Goal: Task Accomplishment & Management: Manage account settings

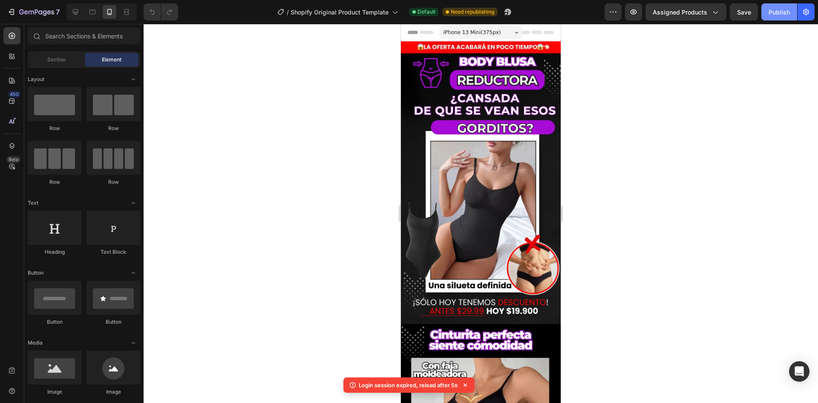
click at [775, 13] on div "Publish" at bounding box center [779, 12] width 21 height 9
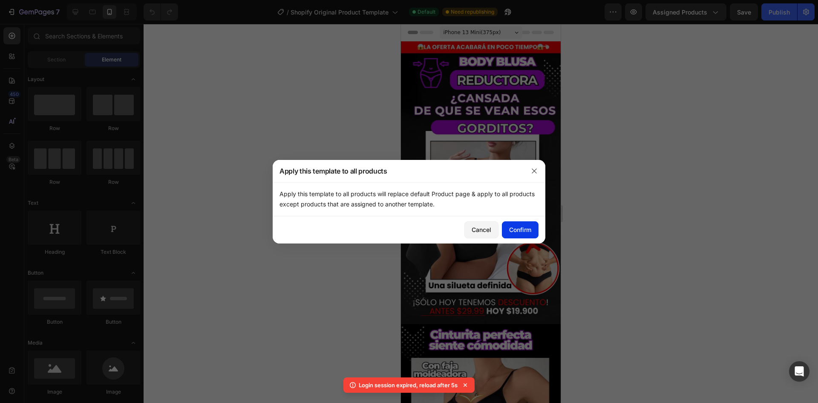
click at [534, 231] on button "Confirm" at bounding box center [520, 229] width 37 height 17
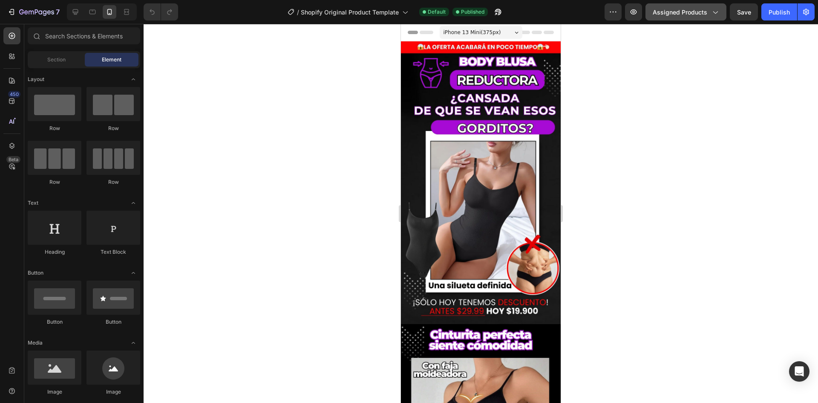
click at [701, 10] on span "Assigned Products" at bounding box center [680, 12] width 55 height 9
click at [716, 14] on icon "button" at bounding box center [715, 12] width 9 height 9
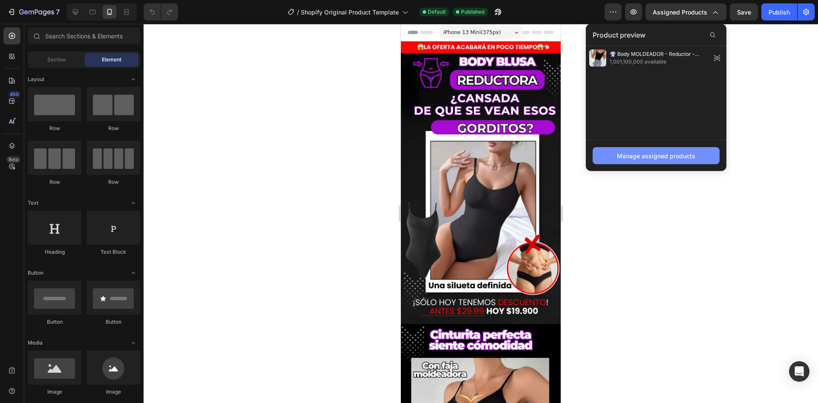
click at [659, 154] on div "Manage assigned products" at bounding box center [656, 155] width 78 height 9
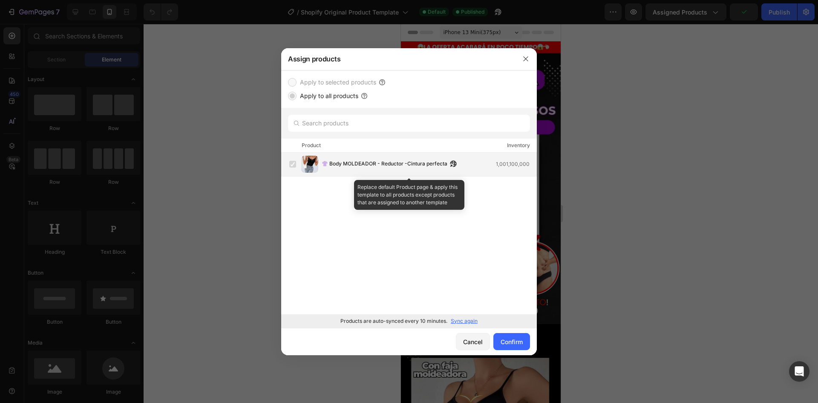
click at [348, 153] on div "👚 Body MOLDEADOR - Reductor -Cintura perfecta 1,001,100,000" at bounding box center [409, 165] width 256 height 24
click at [518, 157] on div "👚 Body MOLDEADOR - Reductor -Cintura perfecta 1,001,100,000" at bounding box center [412, 164] width 247 height 17
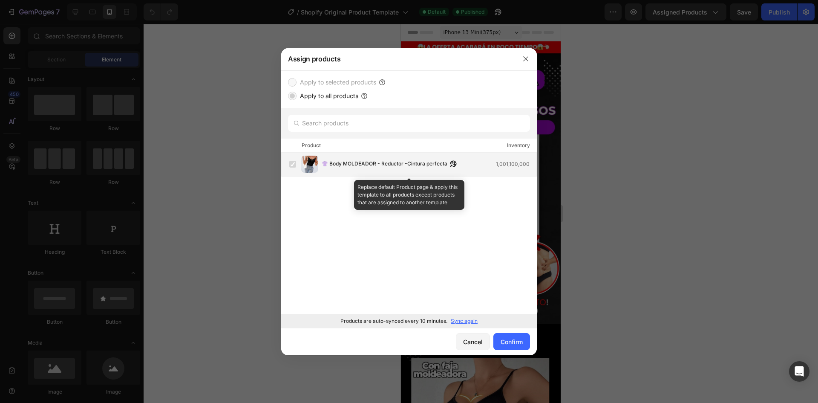
click at [296, 167] on label at bounding box center [292, 164] width 7 height 7
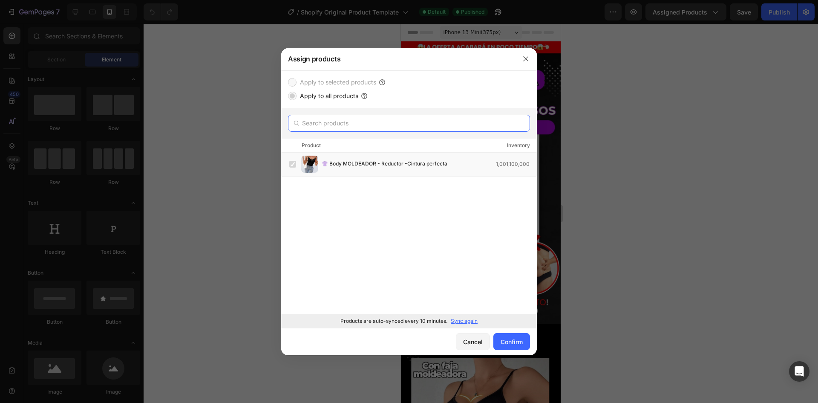
click at [368, 129] on input "text" at bounding box center [409, 123] width 242 height 17
click at [462, 323] on p "Sync again" at bounding box center [464, 321] width 27 height 8
click at [524, 63] on button "button" at bounding box center [526, 59] width 14 height 14
drag, startPoint x: 925, startPoint y: 87, endPoint x: 524, endPoint y: 63, distance: 401.7
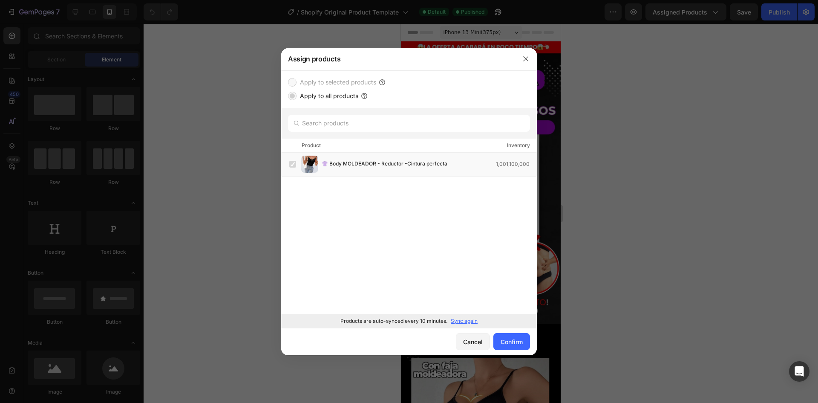
click at [524, 63] on img at bounding box center [481, 182] width 160 height 283
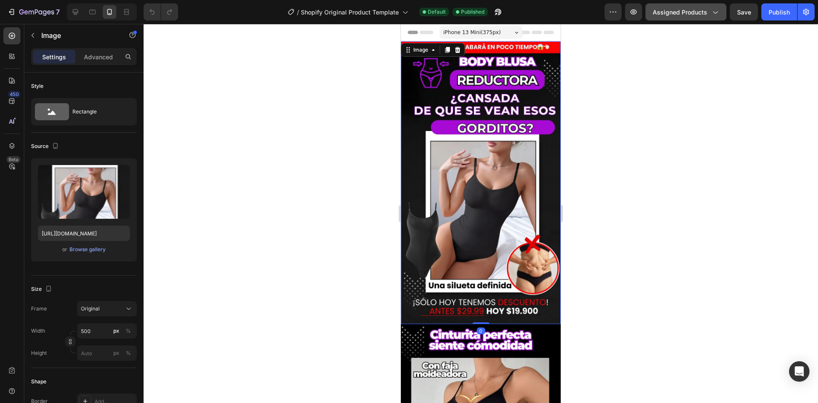
click at [702, 10] on span "Assigned Products" at bounding box center [680, 12] width 55 height 9
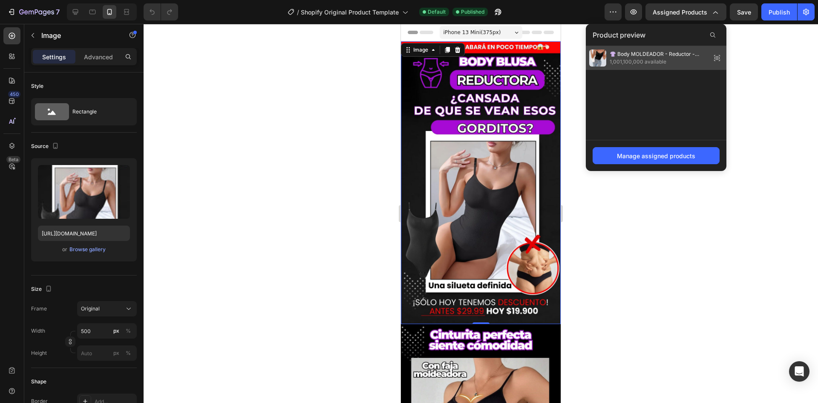
click at [683, 61] on span "1,001,100,000 available" at bounding box center [659, 62] width 98 height 8
click at [683, 61] on div at bounding box center [481, 213] width 675 height 379
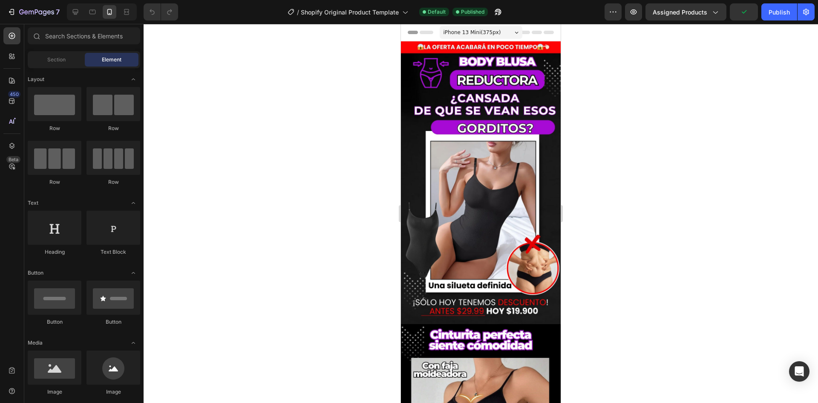
click at [686, 77] on div at bounding box center [481, 213] width 675 height 379
click at [704, 22] on div "7 / Shopify Original Product Template Default Published Preview Assigned Produc…" at bounding box center [409, 12] width 818 height 24
click at [703, 15] on span "Assigned Products" at bounding box center [680, 12] width 55 height 9
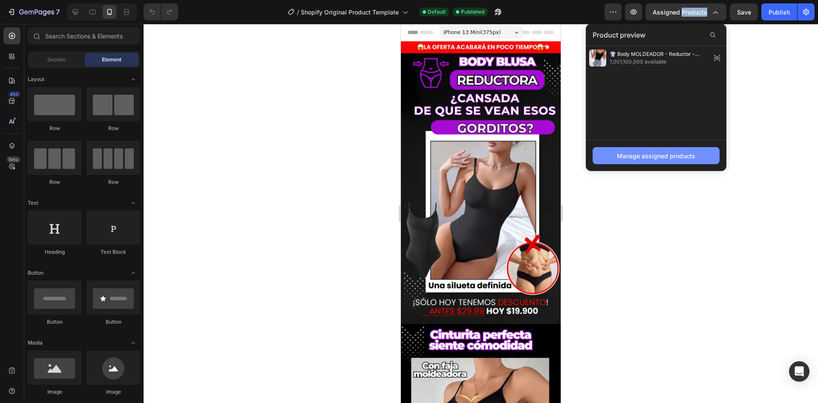
click at [628, 154] on div "Manage assigned products" at bounding box center [656, 155] width 78 height 9
